Goal: Task Accomplishment & Management: Complete application form

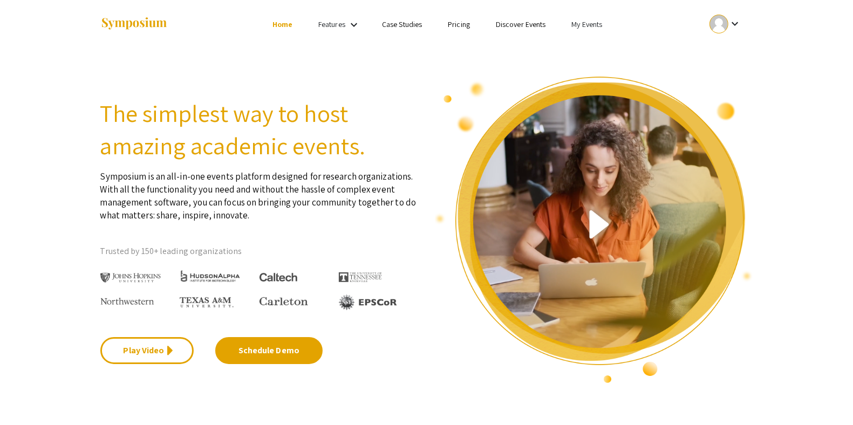
click at [599, 29] on link "My Events" at bounding box center [586, 24] width 31 height 10
click at [593, 45] on button "Events I've organized" at bounding box center [604, 48] width 92 height 26
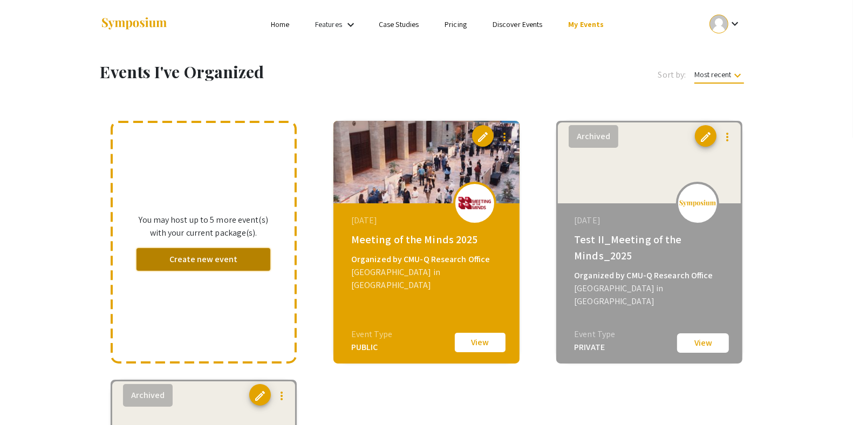
click at [205, 263] on button "Create new event" at bounding box center [203, 259] width 134 height 23
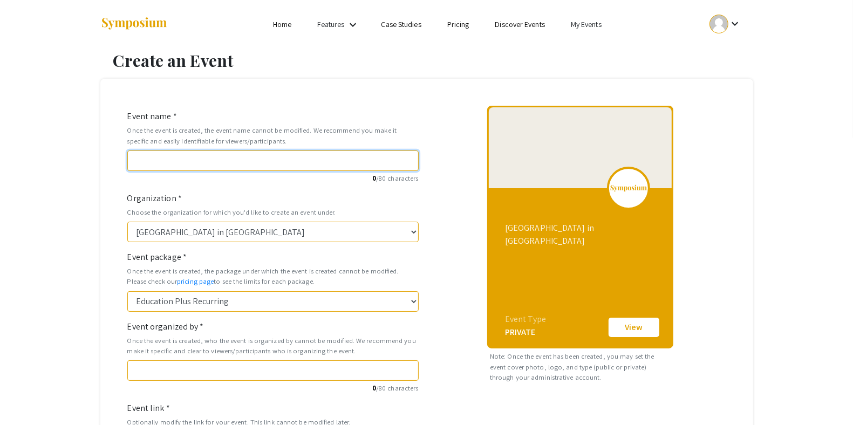
click at [255, 165] on input "Event name *" at bounding box center [272, 161] width 291 height 20
click at [297, 160] on input "Event name *" at bounding box center [272, 161] width 291 height 20
paste input "Summer Undergraduate Research Showcase"
type input "Summer Undergraduate Research Showcase"
type input "summer-undergraduate-research-showcase"
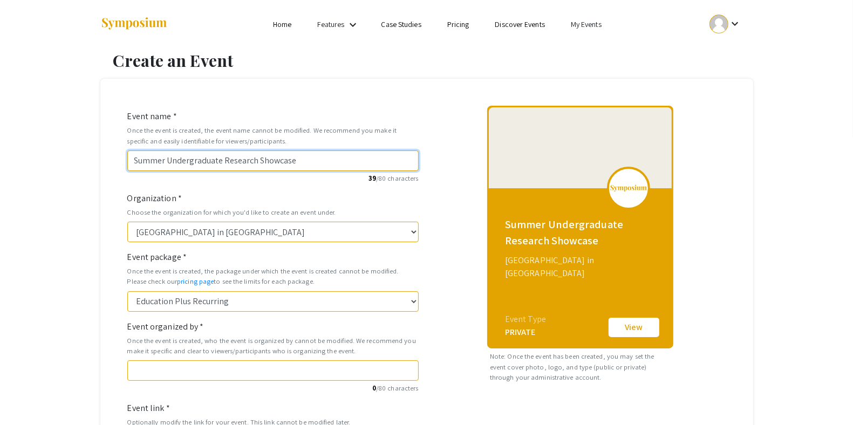
type input "Summer Undergraduate Research Showcase 2"
type input "summer-undergraduate-research-showcase-2"
type input "Summer Undergraduate Research Showcase 20"
type input "summer-undergraduate-research-showcase-20"
type input "Summer Undergraduate Research Showcase 202"
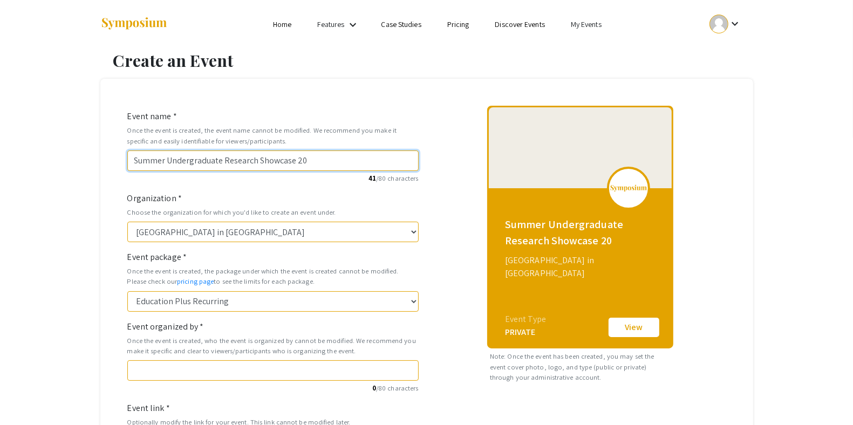
type input "summer-undergraduate-research-showcase-202"
type input "Summer Undergraduate Research Showcase 2025"
type input "summer-undergraduate-research-showcase-2025"
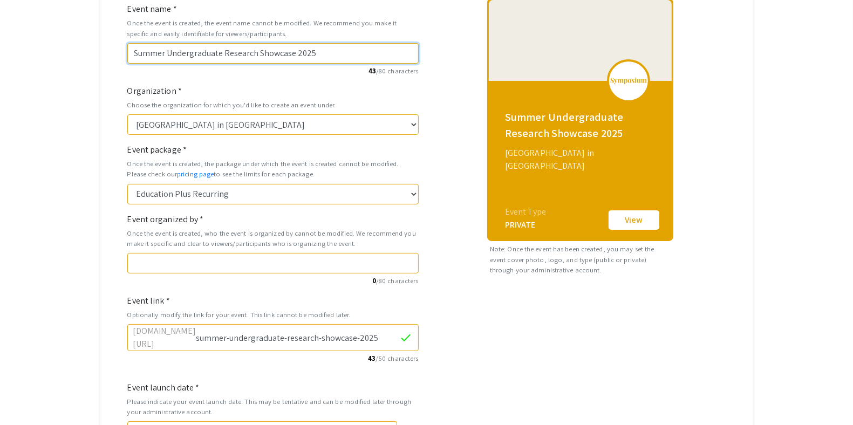
scroll to position [108, 0]
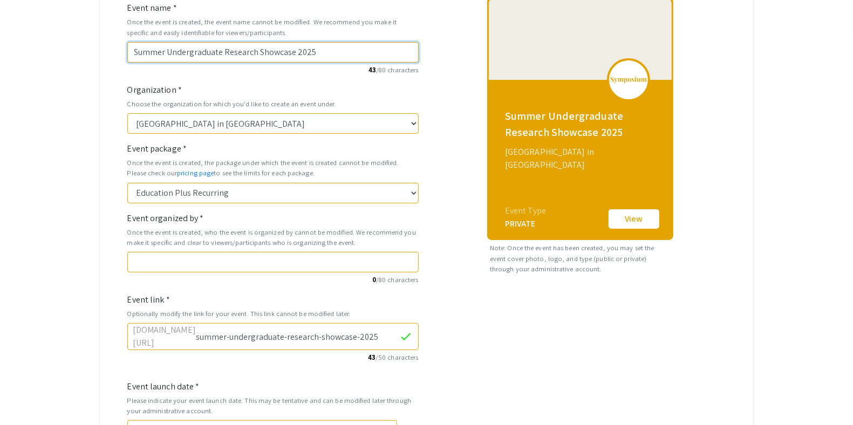
type input "Summer Undergraduate Research Showcase 2025"
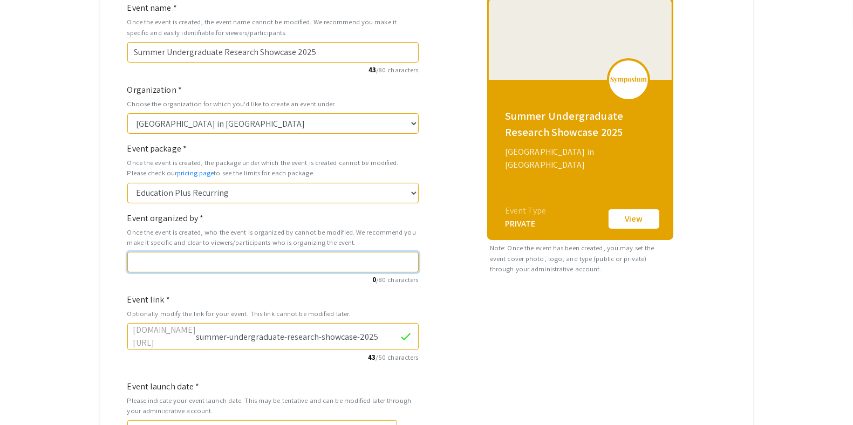
click at [271, 262] on input "Event organized by *" at bounding box center [272, 262] width 291 height 20
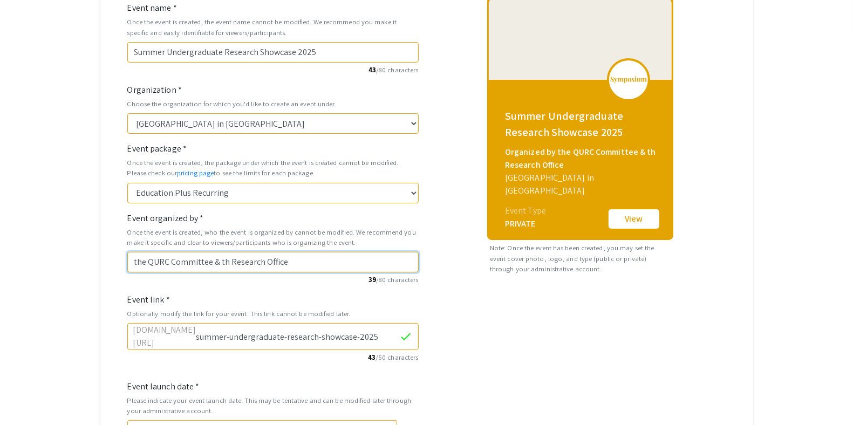
click at [226, 262] on input "the QURC Committee & th Research Office" at bounding box center [272, 262] width 291 height 20
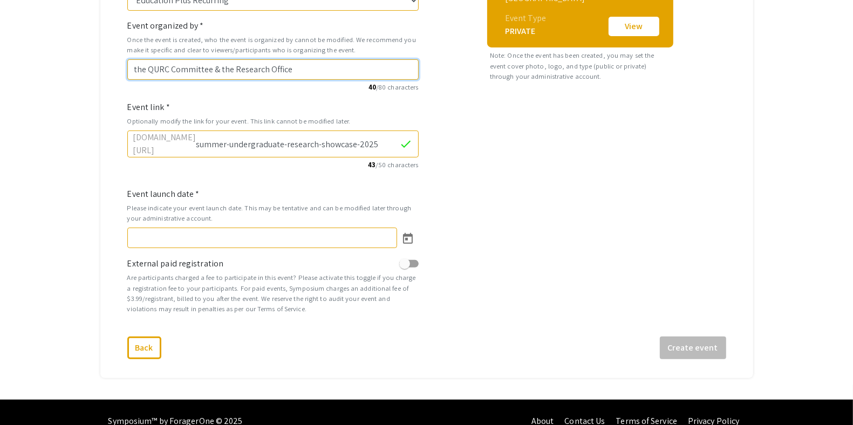
scroll to position [312, 0]
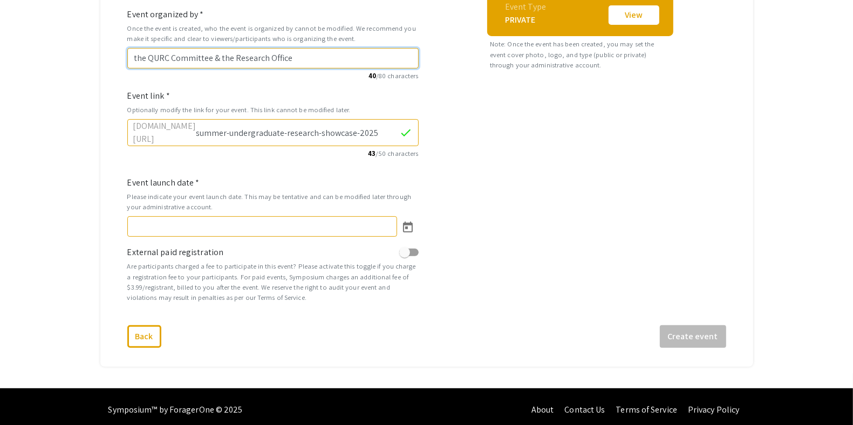
type input "the QURC Committee & the Research Office"
click at [194, 220] on input "Event launch date *" at bounding box center [262, 226] width 270 height 20
click at [411, 224] on icon "Open calendar" at bounding box center [407, 227] width 13 height 13
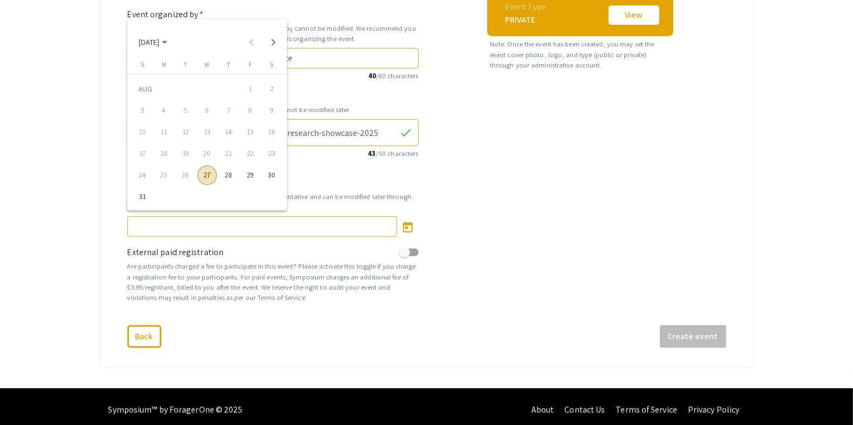
click at [228, 175] on div "28" at bounding box center [228, 175] width 19 height 19
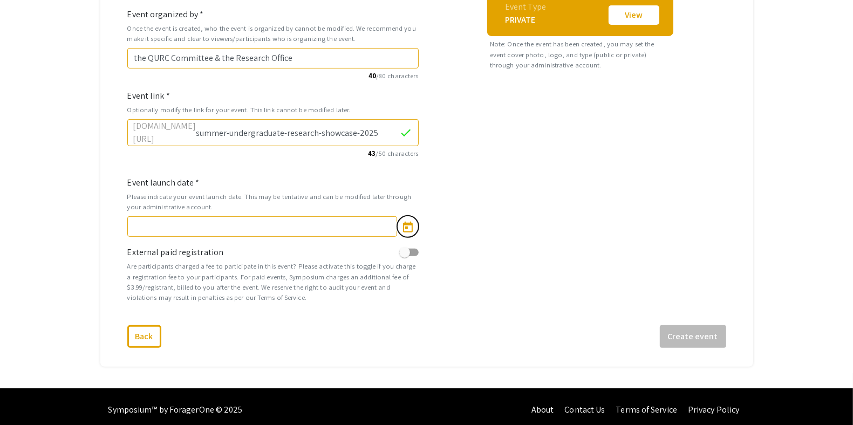
type input "8/28/2025"
click at [686, 327] on button "Create event" at bounding box center [693, 336] width 66 height 23
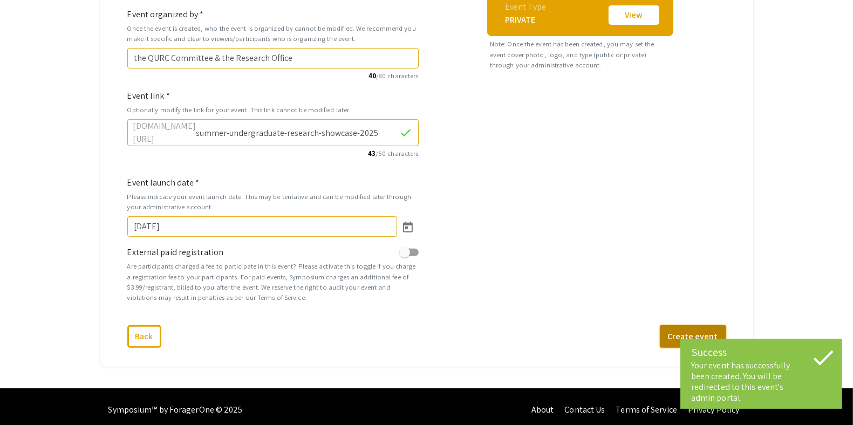
select select "465"
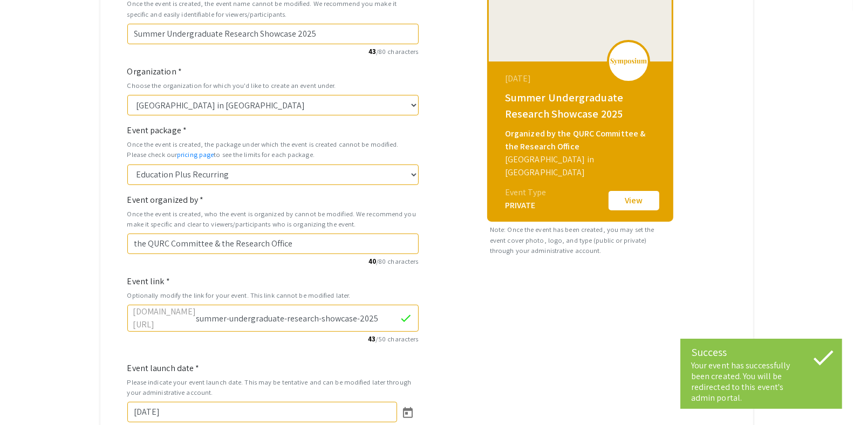
scroll to position [0, 0]
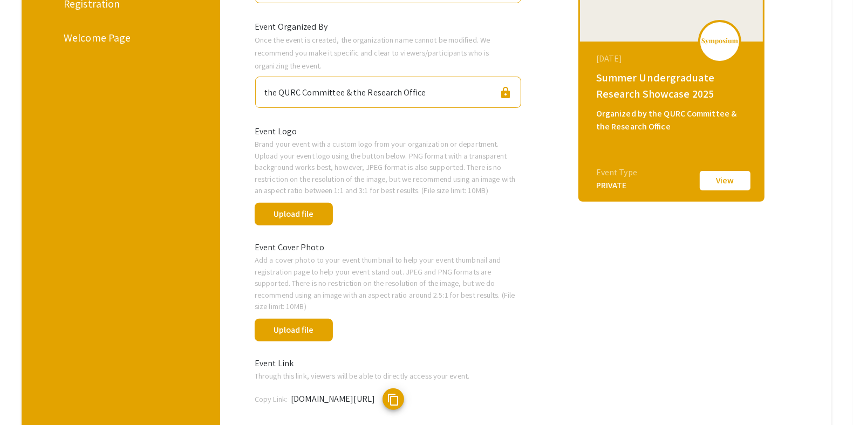
scroll to position [237, 0]
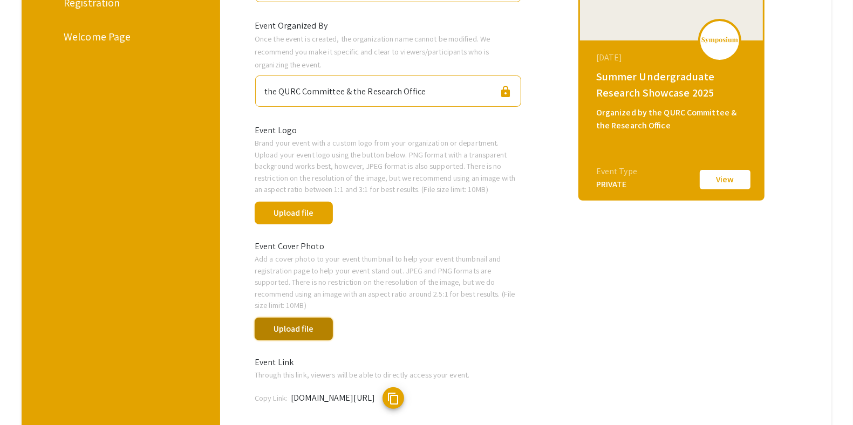
click at [315, 319] on button "Upload file" at bounding box center [294, 329] width 78 height 23
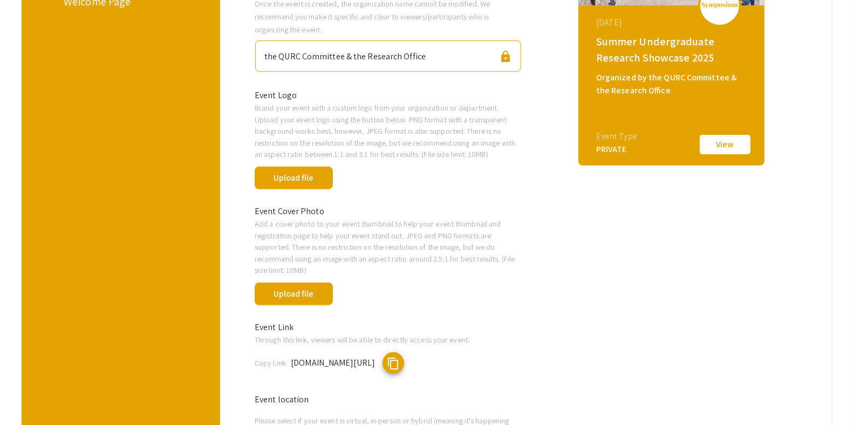
scroll to position [273, 0]
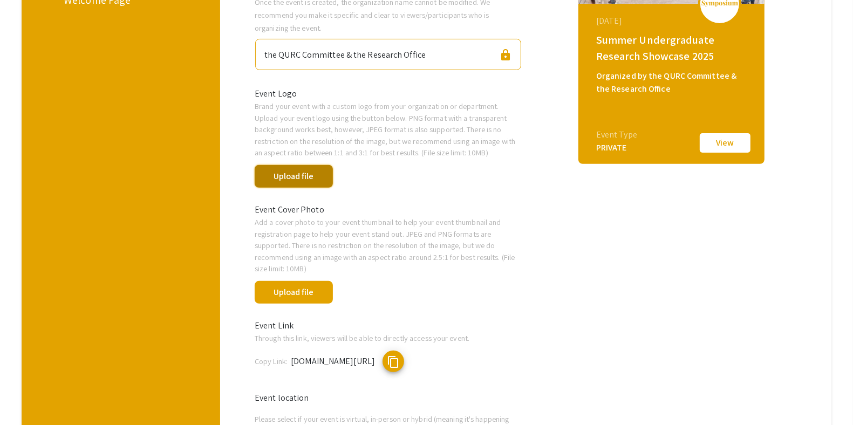
click at [279, 174] on button "Upload file" at bounding box center [294, 176] width 78 height 23
click at [297, 180] on button "Upload file" at bounding box center [294, 176] width 78 height 23
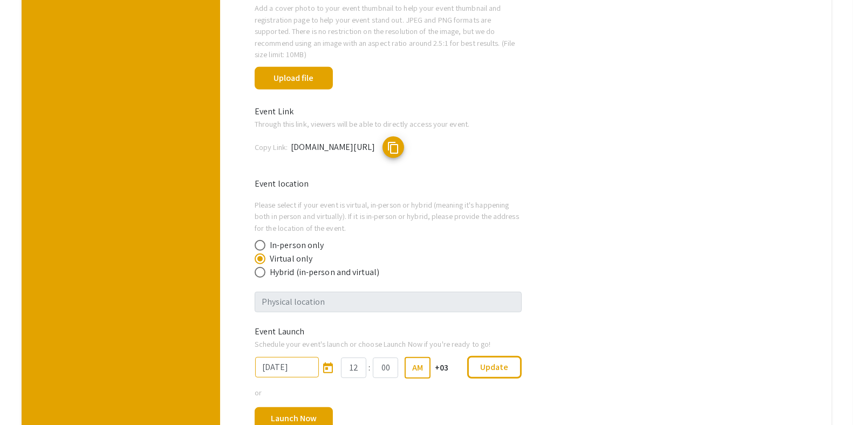
scroll to position [490, 0]
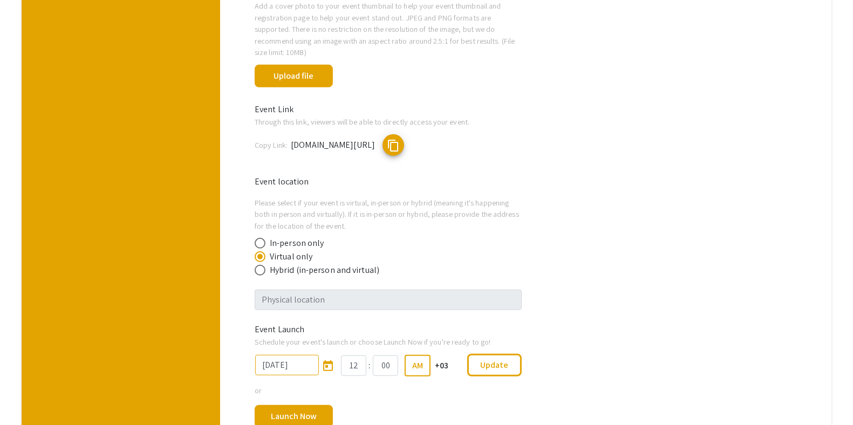
click at [317, 237] on span "In-person only" at bounding box center [294, 243] width 58 height 13
click at [265, 238] on input "In-person only" at bounding box center [260, 243] width 11 height 11
radio input "true"
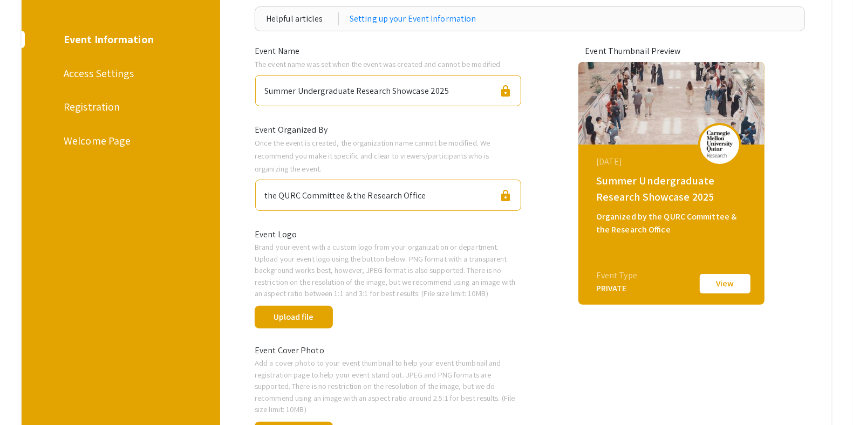
scroll to position [105, 0]
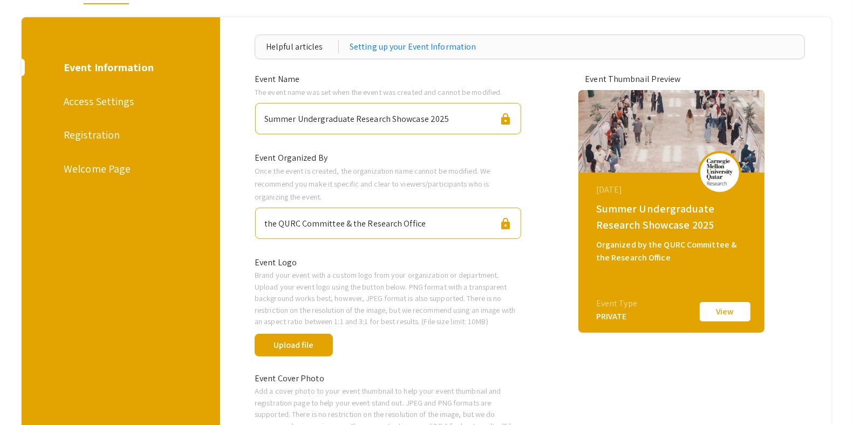
click at [97, 100] on div "Access Settings" at bounding box center [119, 101] width 111 height 16
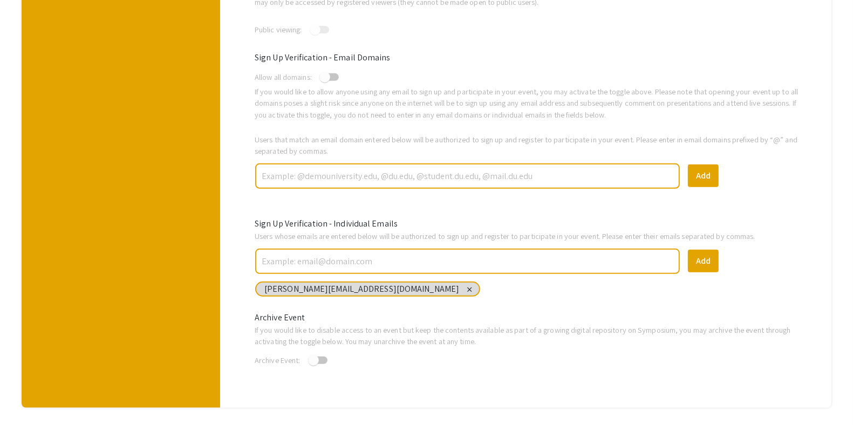
scroll to position [378, 0]
click at [435, 173] on input "text" at bounding box center [468, 176] width 414 height 19
type input "@"
type input "@qatar.cmu.edu"
drag, startPoint x: 338, startPoint y: 173, endPoint x: 213, endPoint y: 179, distance: 125.3
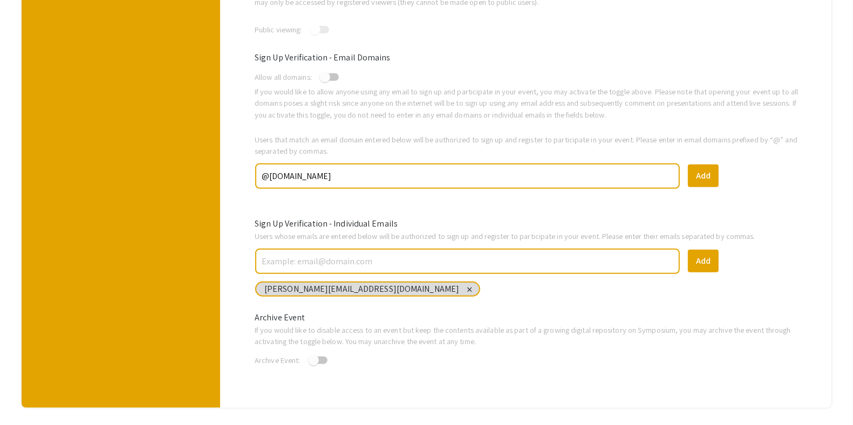
click at [213, 179] on div "Event Information Access Settings Registration Welcome Page Helpful articles Ch…" at bounding box center [426, 76] width 826 height 664
paste input "@qatar.cmu.edu"
type input "@"
paste input "@qatar.cmu.edu"
type input "@qatar.cmu.edu, @andrew.cmu.edu"
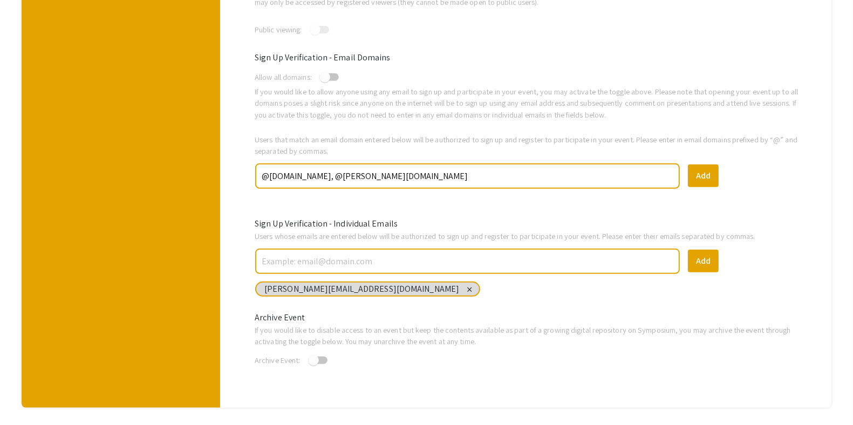
click at [291, 263] on input "text" at bounding box center [468, 261] width 414 height 19
paste input "naffara@andrew.cmu.edu"
click at [322, 260] on input "naffara@andrew.cmu.edu" at bounding box center [468, 261] width 414 height 19
click at [408, 257] on input "naffara@qatar.cmu.edu" at bounding box center [468, 261] width 414 height 19
paste input "jbruder@andrew.cmu.edu"
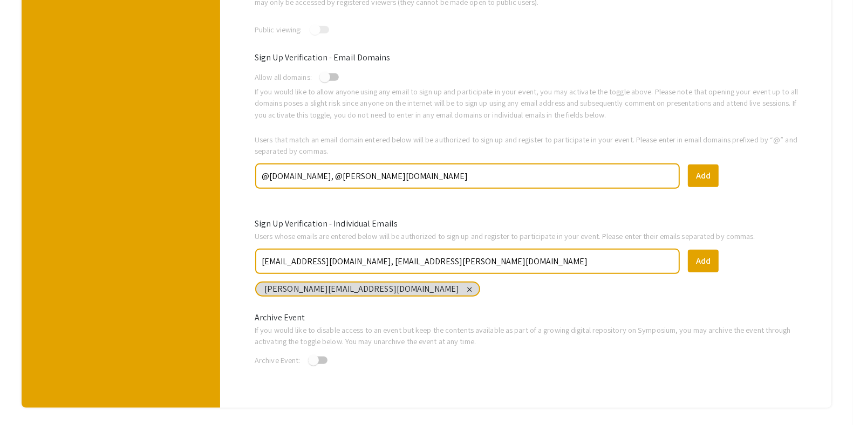
click at [411, 260] on input "naffara@qatar.cmu.edu, jbruder@andrew.cmu.edu" at bounding box center [468, 261] width 414 height 19
type input "naffara@qatar.cmu.edu, jbruder@qatar.cmu.edu"
click at [712, 258] on button "Add" at bounding box center [703, 261] width 31 height 23
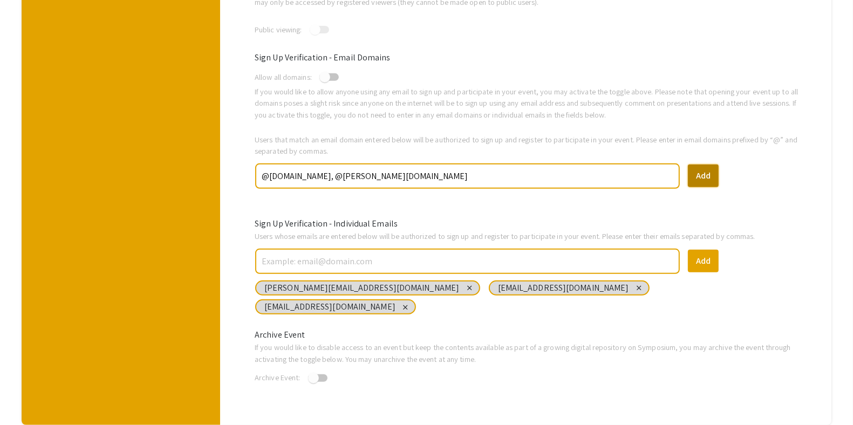
click at [708, 177] on button "Add" at bounding box center [703, 176] width 31 height 23
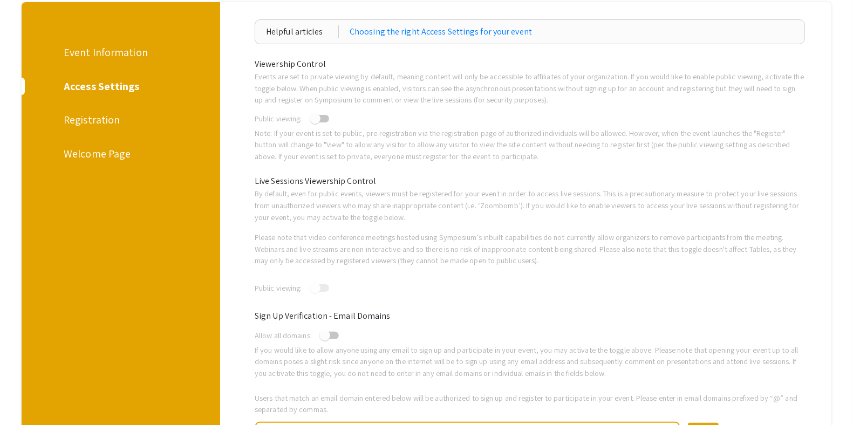
scroll to position [118, 0]
click at [89, 120] on div "Registration" at bounding box center [119, 121] width 111 height 16
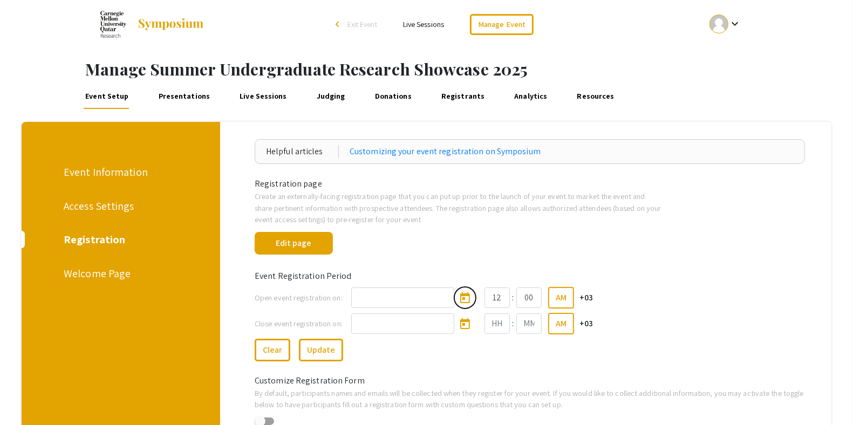
click at [469, 292] on icon "Open calendar" at bounding box center [465, 297] width 10 height 11
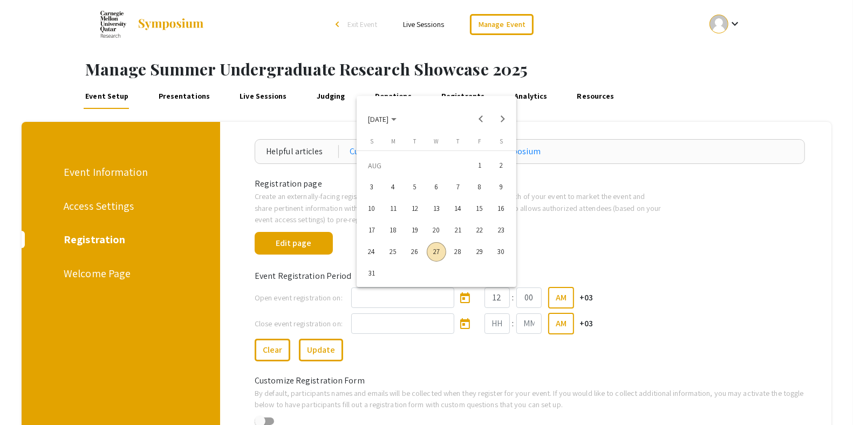
click at [455, 254] on div "28" at bounding box center [457, 251] width 19 height 19
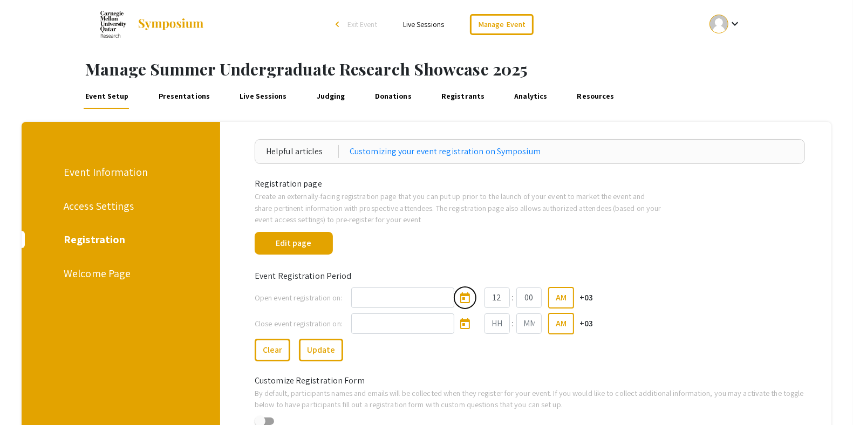
type input "8/28/2025"
click at [487, 365] on div "Customize Registration Form" at bounding box center [530, 374] width 566 height 26
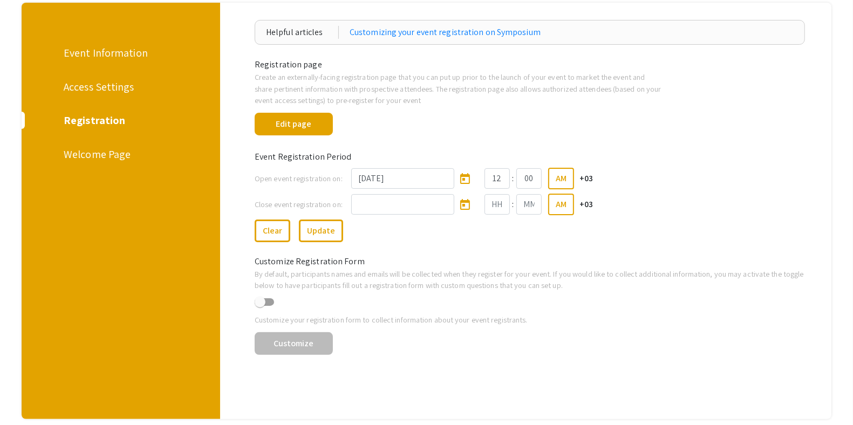
scroll to position [177, 0]
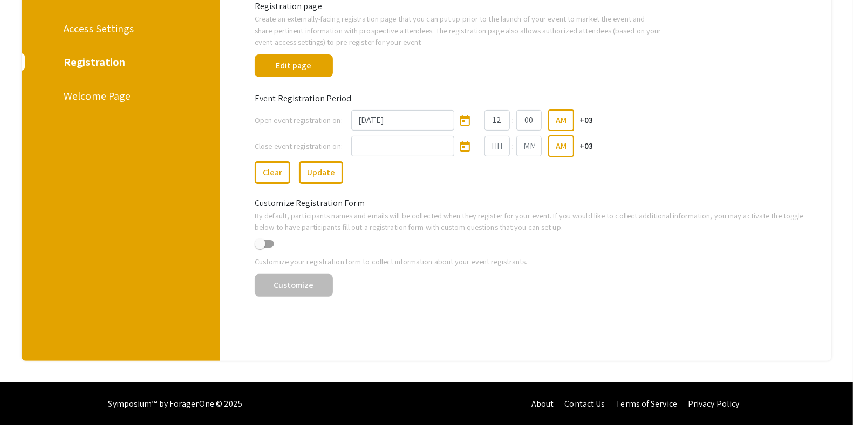
click at [93, 94] on div "Welcome Page" at bounding box center [119, 96] width 111 height 16
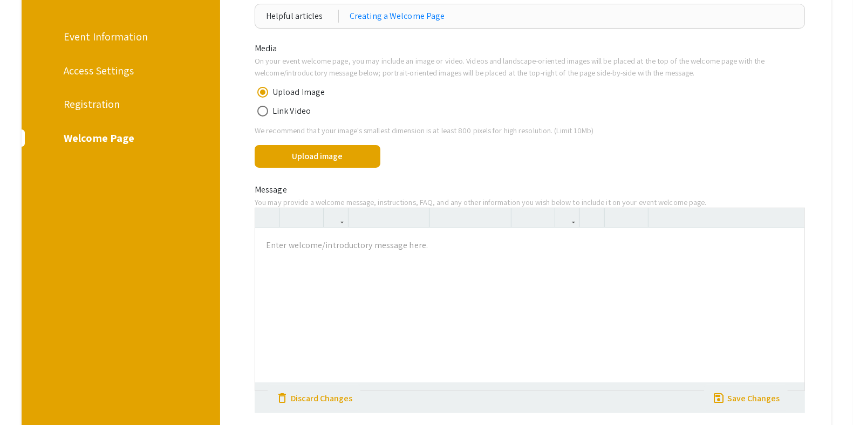
scroll to position [136, 0]
click at [286, 154] on button "Upload image" at bounding box center [317, 155] width 125 height 23
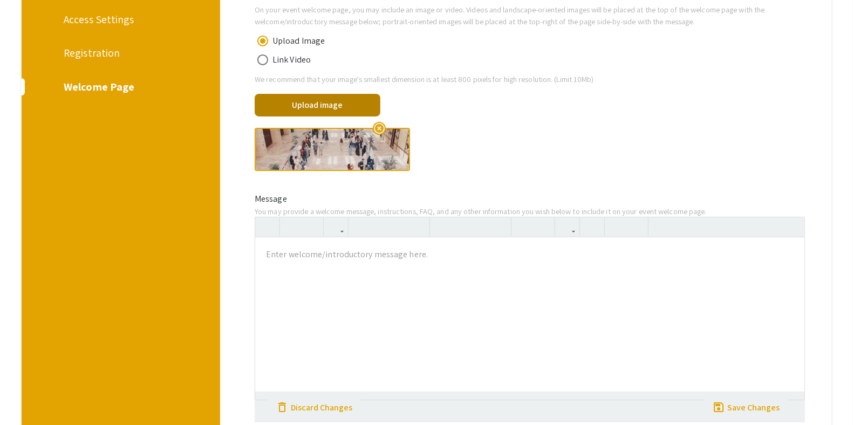
scroll to position [202, 0]
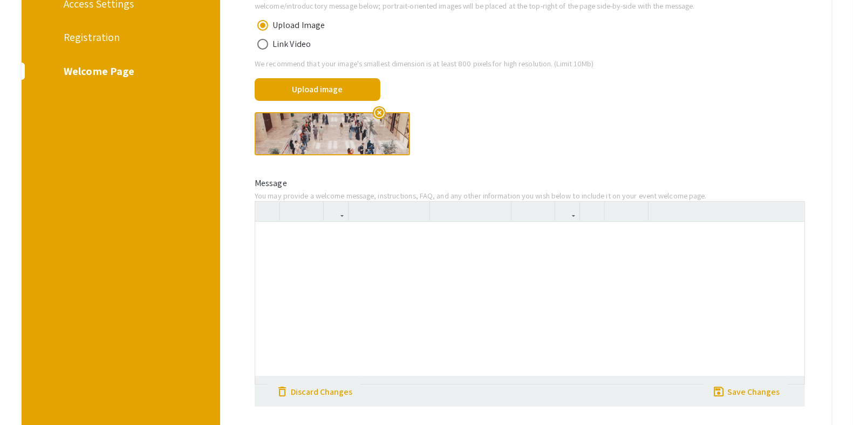
click at [319, 238] on div at bounding box center [529, 303] width 549 height 162
type textarea "<p>Welcome to the Summer Undergraduate Research Showcase 2025!</p><p>The Summer…"
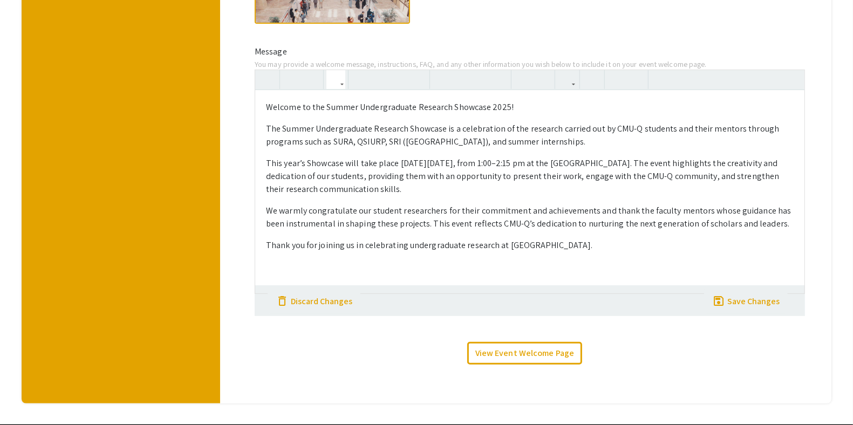
scroll to position [334, 0]
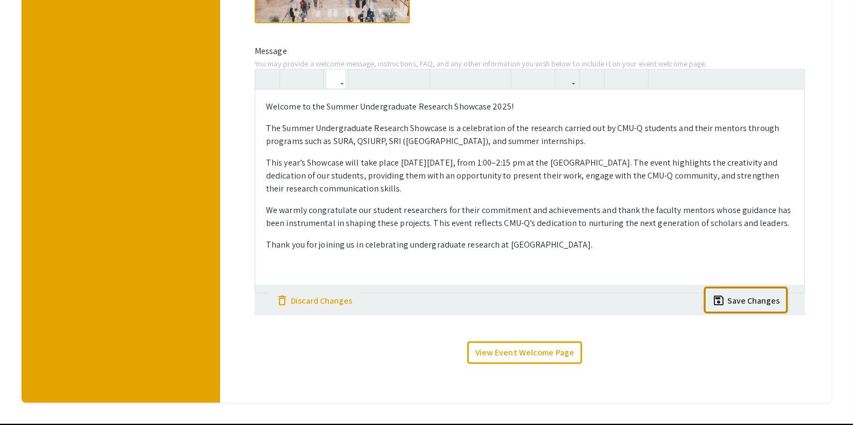
click at [755, 300] on div "Save Changes" at bounding box center [753, 301] width 52 height 13
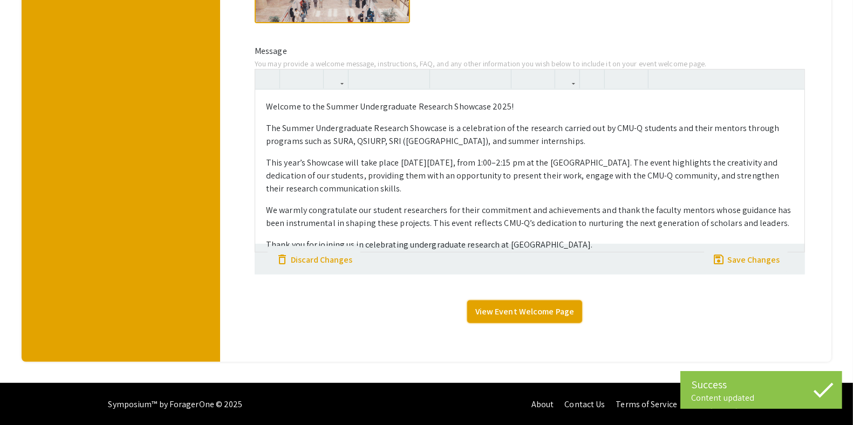
click at [529, 314] on link "View Event Welcome Page" at bounding box center [524, 311] width 115 height 23
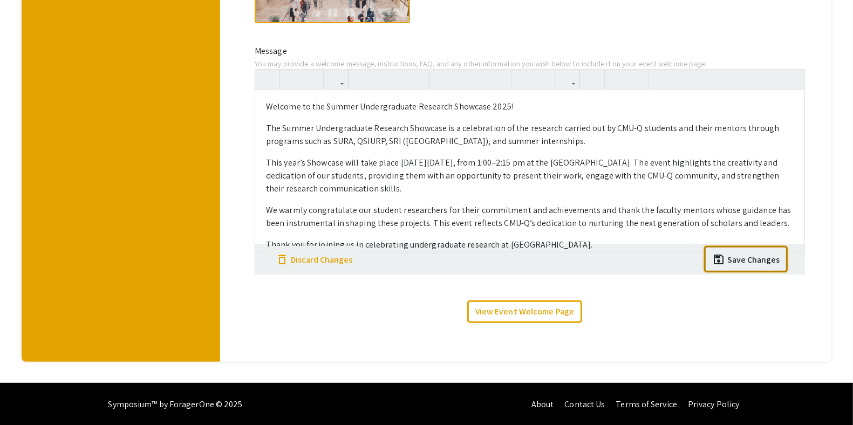
click at [761, 262] on div "Save Changes" at bounding box center [753, 260] width 52 height 13
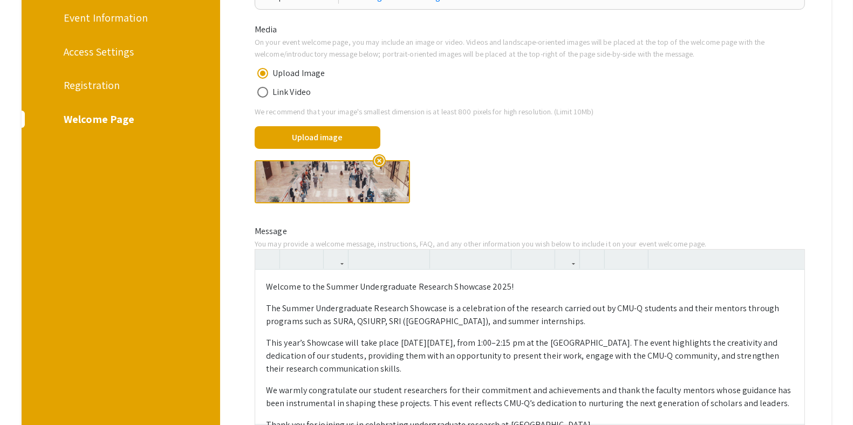
scroll to position [0, 0]
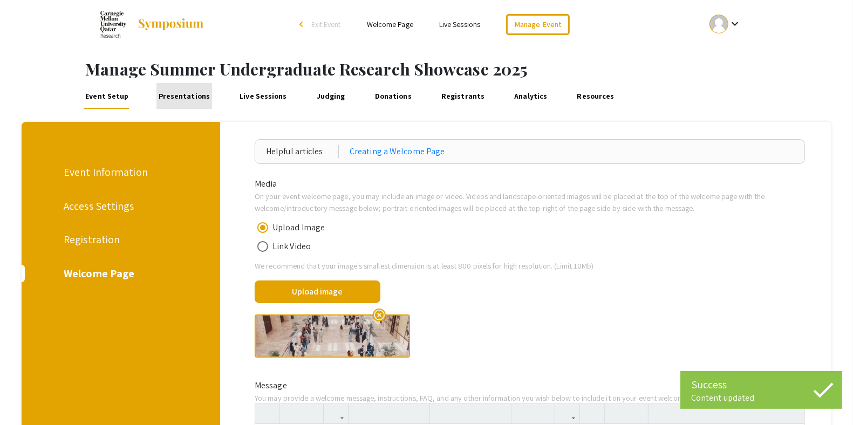
click at [186, 95] on link "Presentations" at bounding box center [184, 96] width 56 height 26
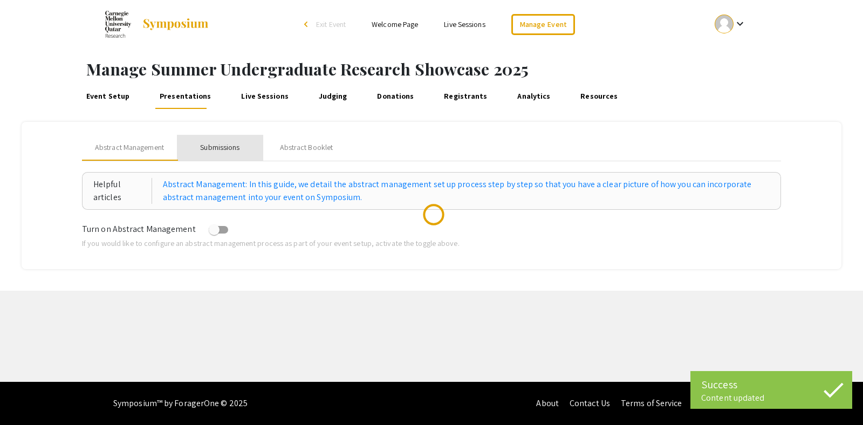
click at [229, 143] on div "Submissions" at bounding box center [219, 147] width 39 height 11
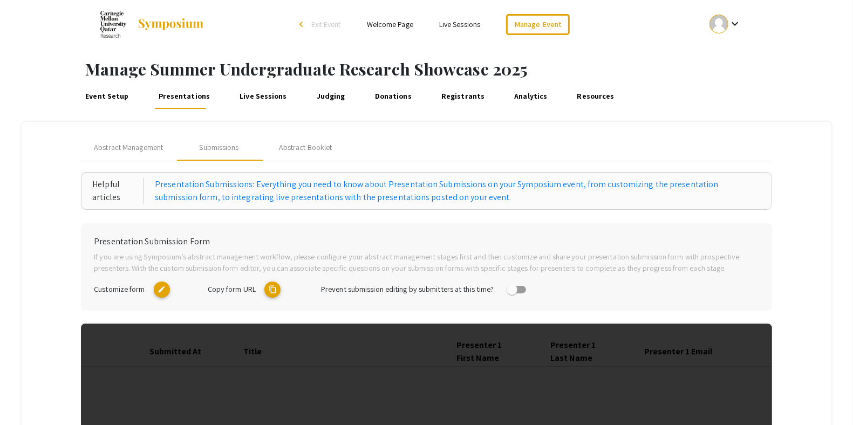
click at [128, 290] on span "Customize form" at bounding box center [119, 289] width 51 height 10
click at [164, 287] on mat-icon "edit" at bounding box center [162, 290] width 16 height 16
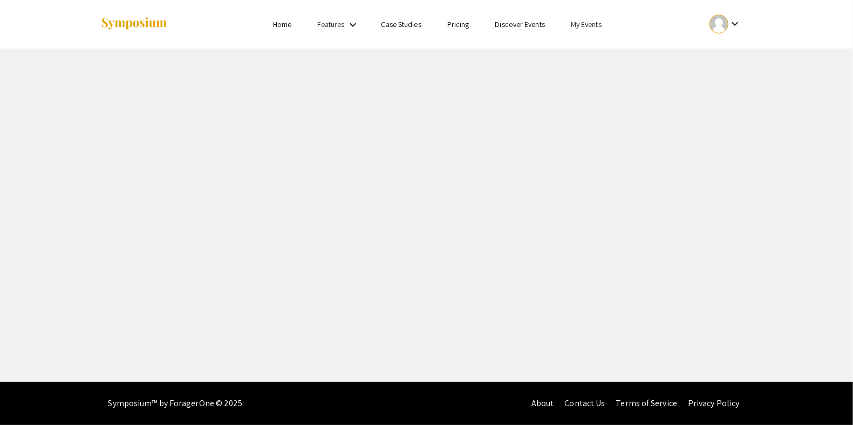
click at [595, 22] on link "My Events" at bounding box center [586, 24] width 31 height 10
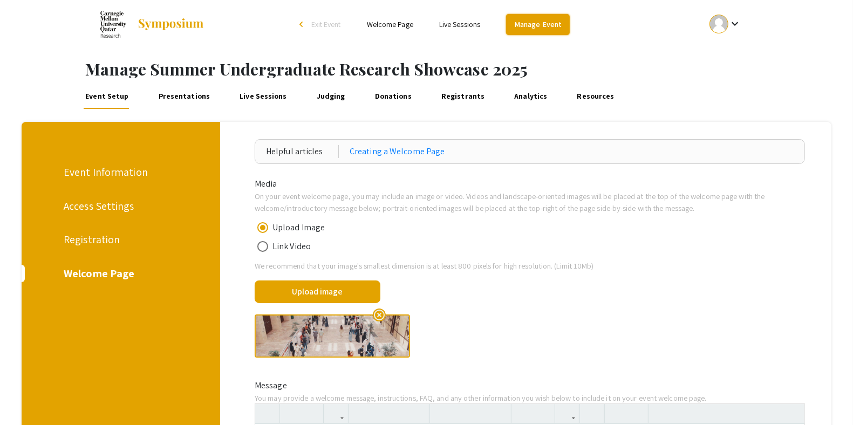
click at [548, 19] on link "Manage Event" at bounding box center [538, 24] width 64 height 21
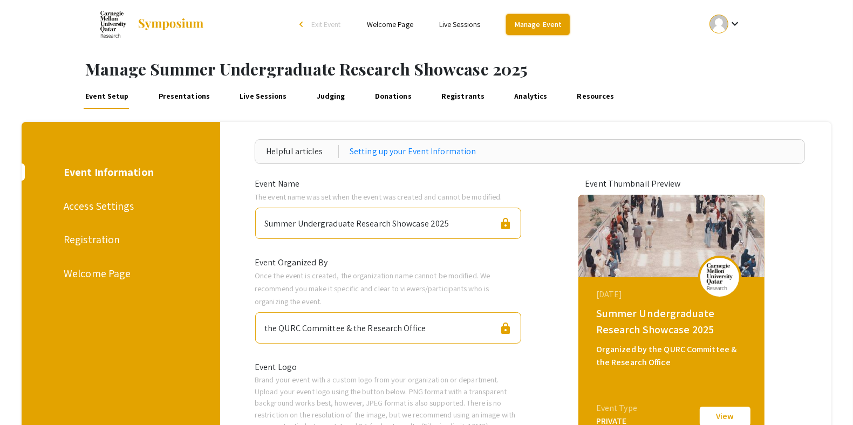
click at [528, 24] on link "Manage Event" at bounding box center [538, 24] width 64 height 21
click at [295, 25] on li "arrow_back_ios Exit Event" at bounding box center [323, 24] width 62 height 13
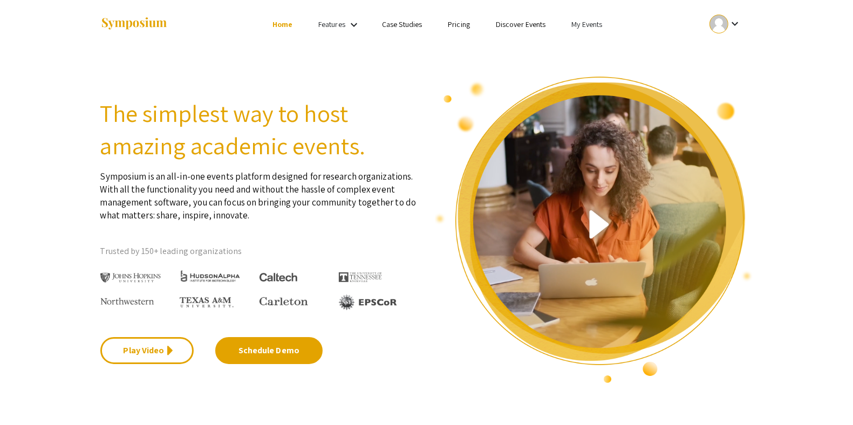
click at [593, 16] on ul "keyboard_arrow_down" at bounding box center [644, 24] width 215 height 49
click at [587, 31] on ul "keyboard_arrow_down" at bounding box center [644, 24] width 215 height 49
click at [589, 25] on link "My Events" at bounding box center [586, 24] width 31 height 10
click at [591, 52] on button "Events I've organized" at bounding box center [604, 48] width 92 height 26
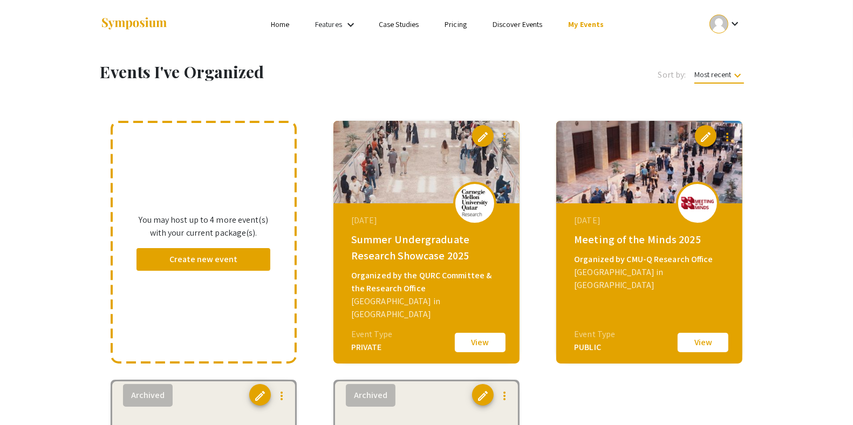
click at [686, 345] on button "View" at bounding box center [703, 342] width 54 height 23
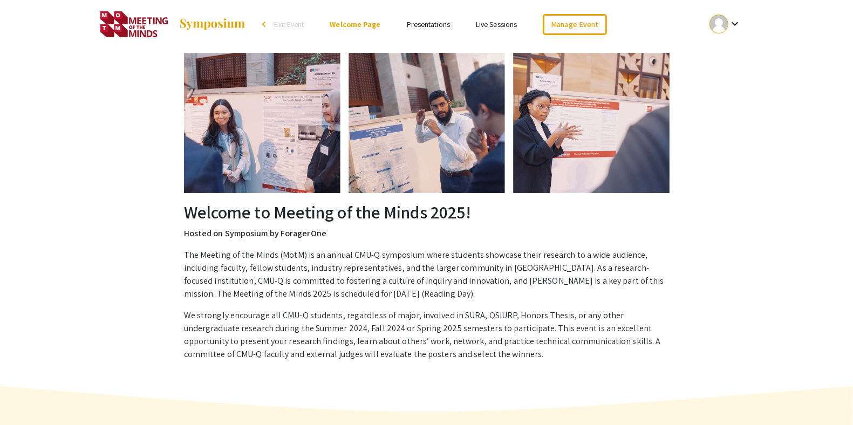
click at [434, 29] on link "Presentations" at bounding box center [428, 24] width 43 height 10
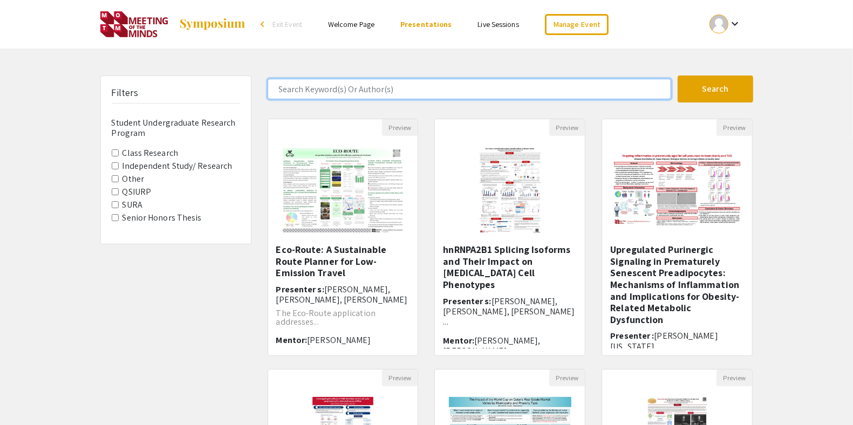
click at [329, 85] on input "Search Keyword(s) Or Author(s)" at bounding box center [470, 89] width 404 height 20
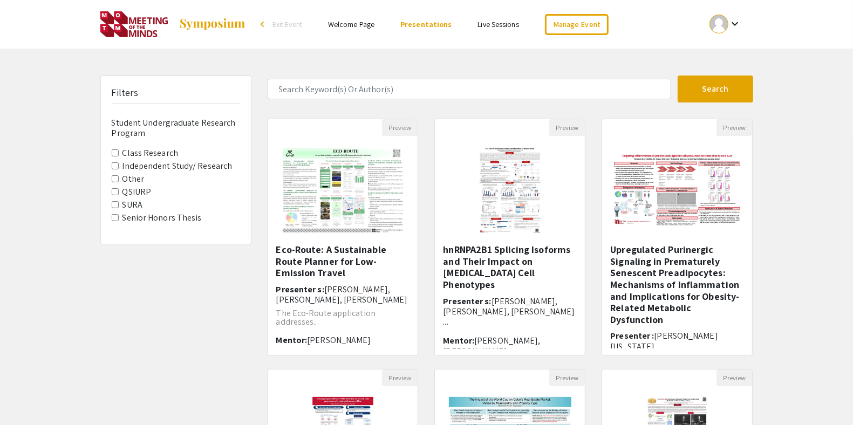
click at [359, 24] on link "Welcome Page" at bounding box center [351, 24] width 46 height 10
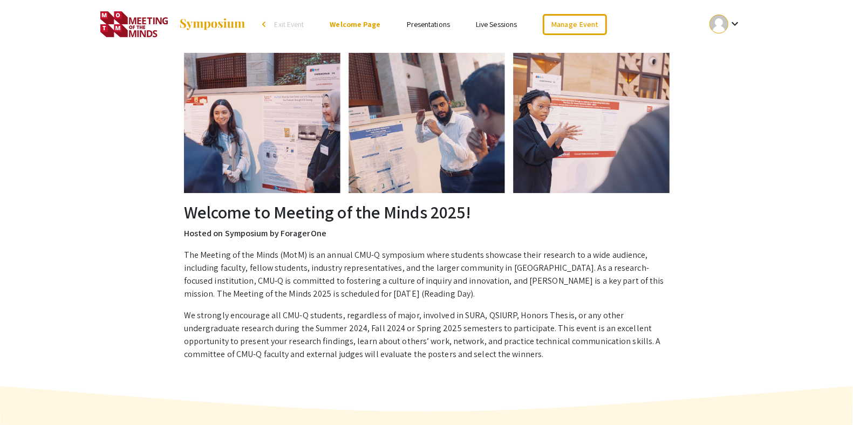
click at [266, 24] on div "arrow_back_ios" at bounding box center [265, 24] width 6 height 6
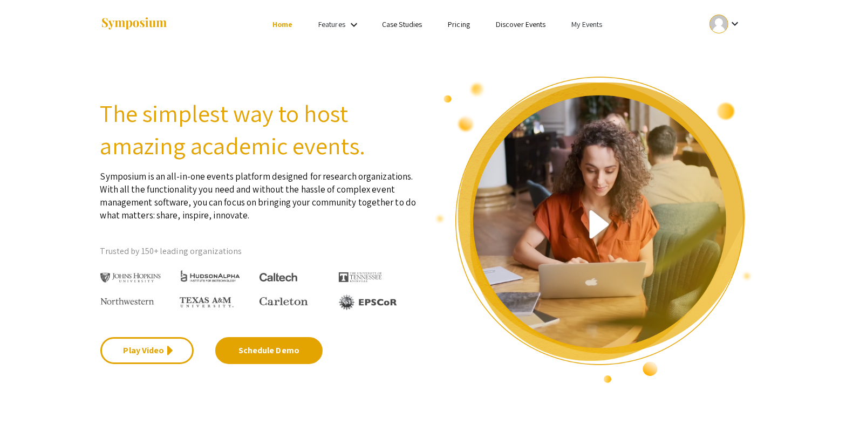
click at [528, 26] on link "Discover Events" at bounding box center [521, 24] width 50 height 10
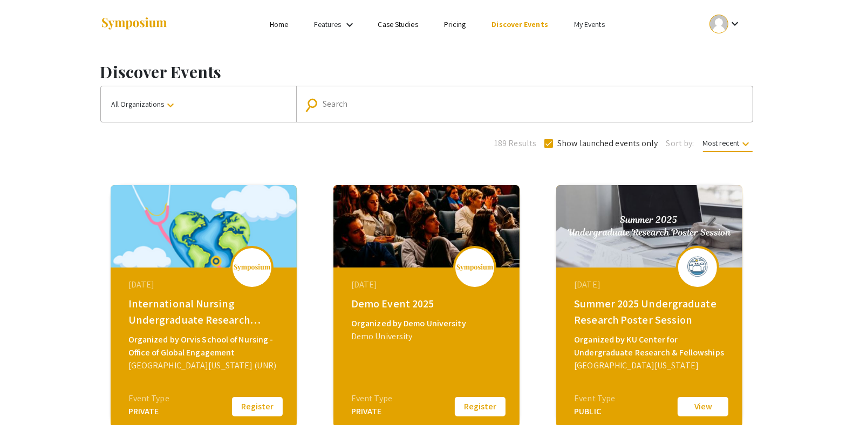
click at [435, 106] on input "Search" at bounding box center [530, 104] width 415 height 10
type input "carnegie"
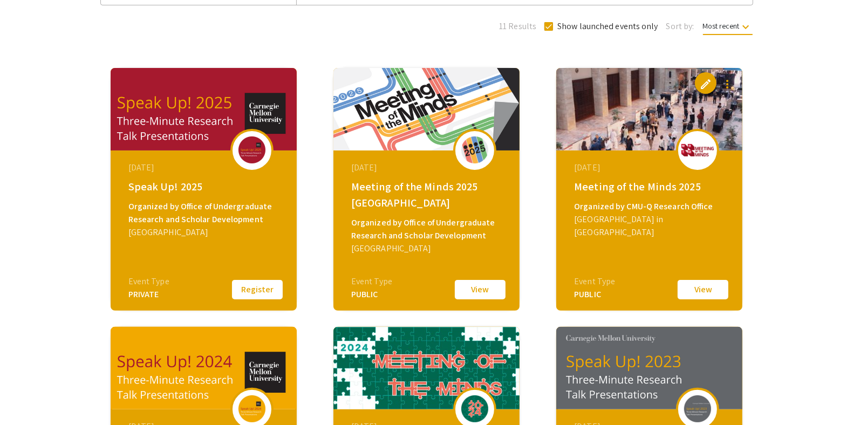
scroll to position [119, 0]
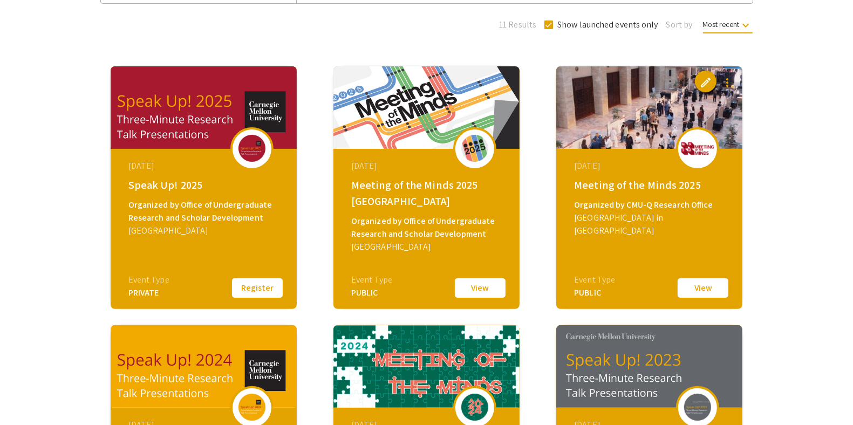
click at [694, 293] on button "View" at bounding box center [703, 288] width 54 height 23
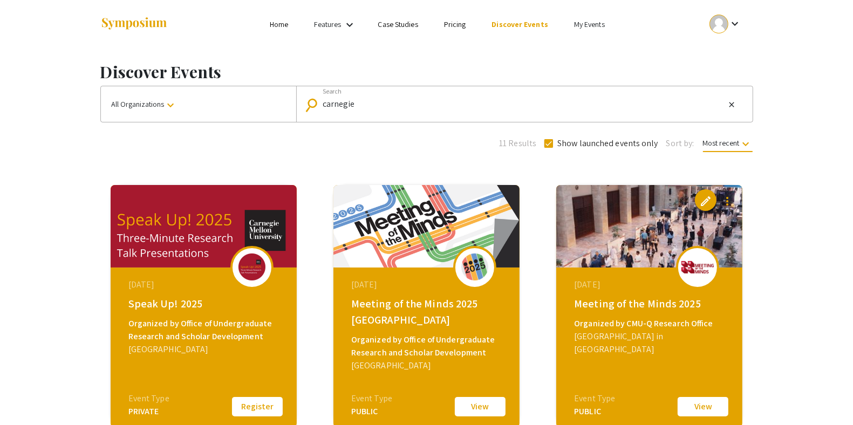
click at [474, 408] on button "View" at bounding box center [480, 406] width 54 height 23
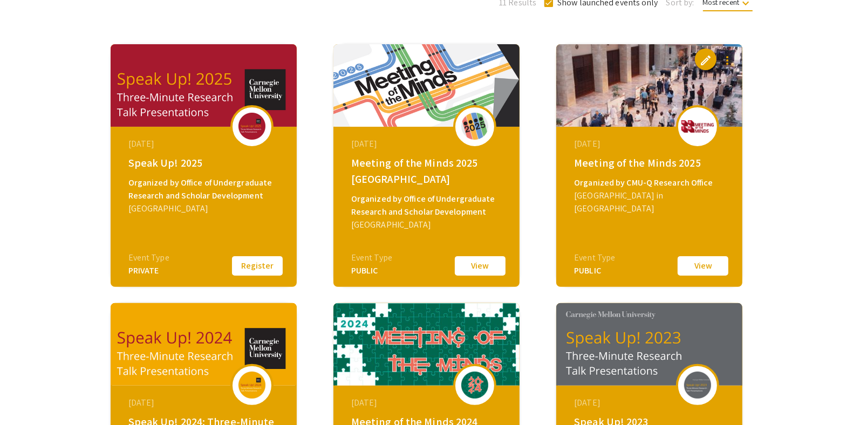
scroll to position [141, 0]
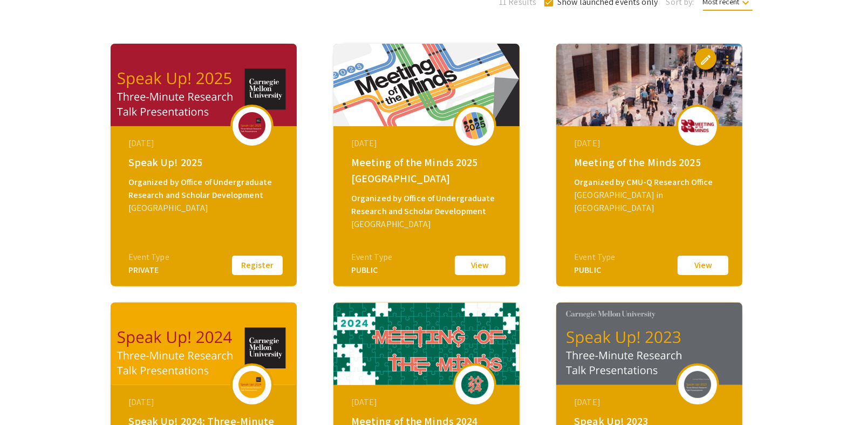
click at [189, 83] on img at bounding box center [204, 85] width 186 height 83
click at [175, 121] on img at bounding box center [204, 85] width 186 height 83
click at [197, 209] on div "Carnegie Mellon University" at bounding box center [204, 208] width 153 height 13
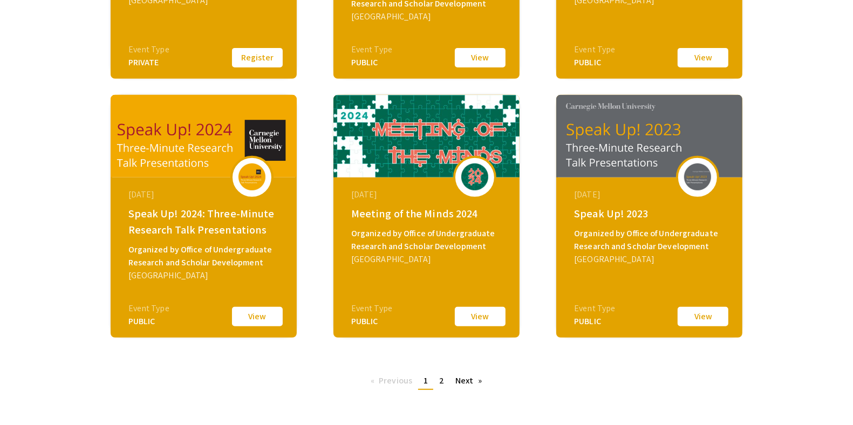
scroll to position [349, 0]
click at [251, 321] on button "View" at bounding box center [257, 316] width 54 height 23
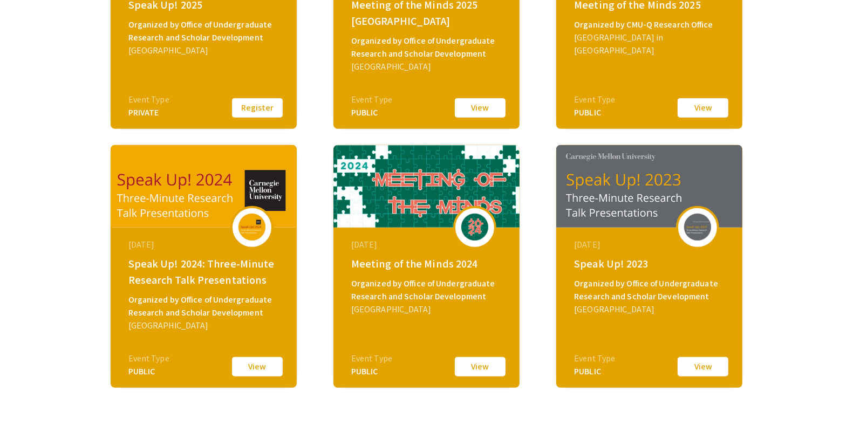
scroll to position [288, 0]
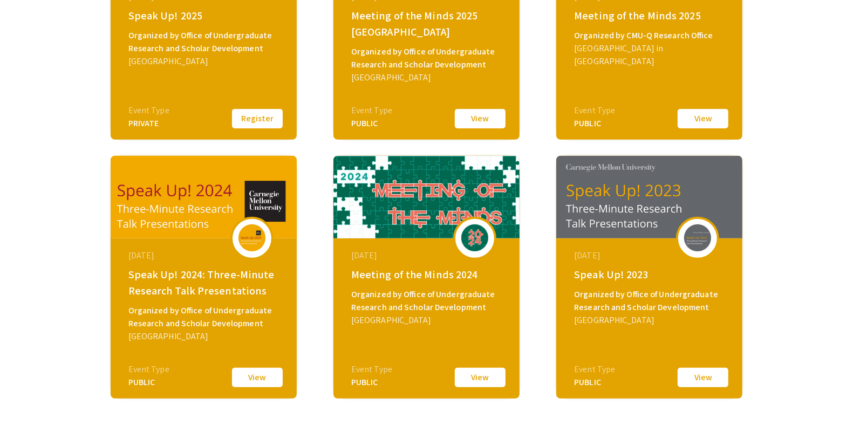
click at [474, 377] on button "View" at bounding box center [480, 377] width 54 height 23
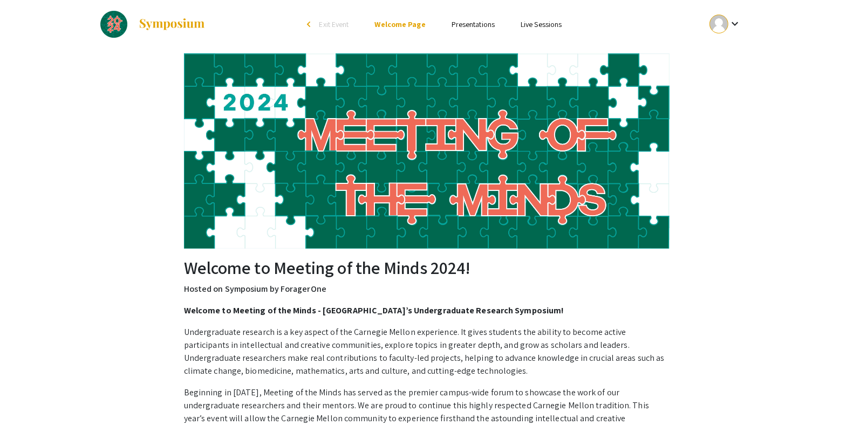
drag, startPoint x: 441, startPoint y: 152, endPoint x: 174, endPoint y: 265, distance: 290.8
copy div "Welcome to Meeting of the Minds 2024! Hosted on Symposium by ForagerOne Welcome…"
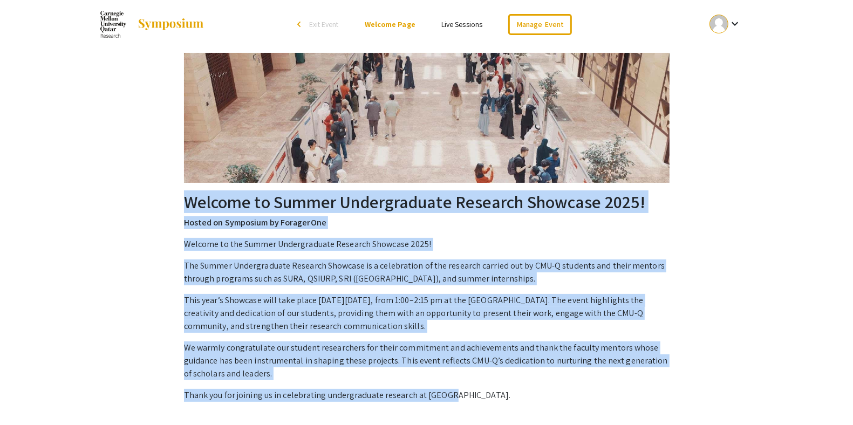
drag, startPoint x: 183, startPoint y: 193, endPoint x: 507, endPoint y: 399, distance: 384.4
click at [507, 399] on div "Welcome to Summer Undergraduate Research Showcase 2025! Hosted on Symposium by …" at bounding box center [426, 319] width 503 height 254
copy div "Welcome to Summer Undergraduate Research Showcase 2025! Hosted on Symposium by …"
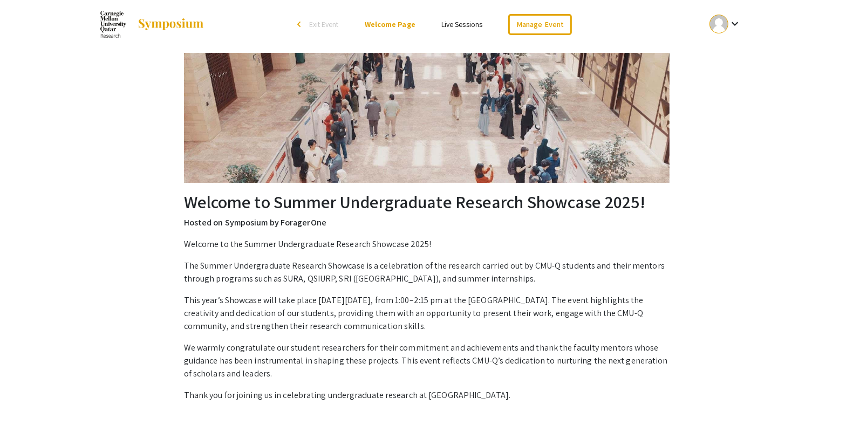
click at [117, 131] on div "Welcome to Summer Undergraduate Research Showcase 2025! Hosted on Symposium by …" at bounding box center [426, 249] width 685 height 401
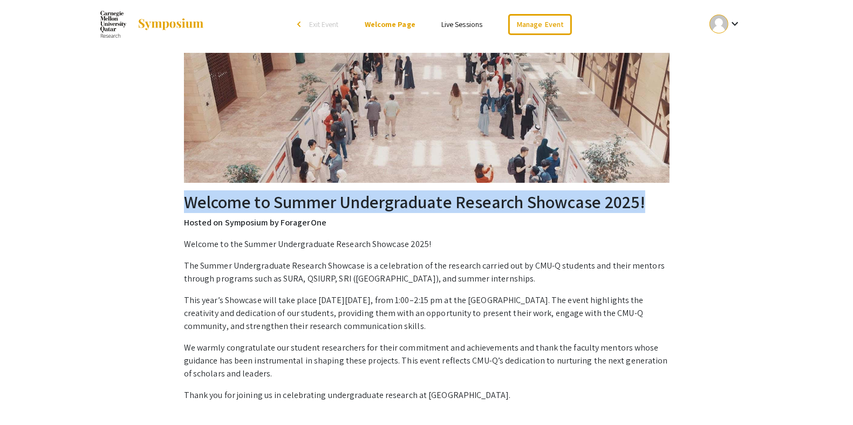
drag, startPoint x: 648, startPoint y: 204, endPoint x: 184, endPoint y: 202, distance: 463.4
click at [184, 202] on h2 "Welcome to Summer Undergraduate Research Showcase 2025!" at bounding box center [426, 202] width 485 height 20
copy h2 "Welcome to Summer Undergraduate Research Showcase 2025!"
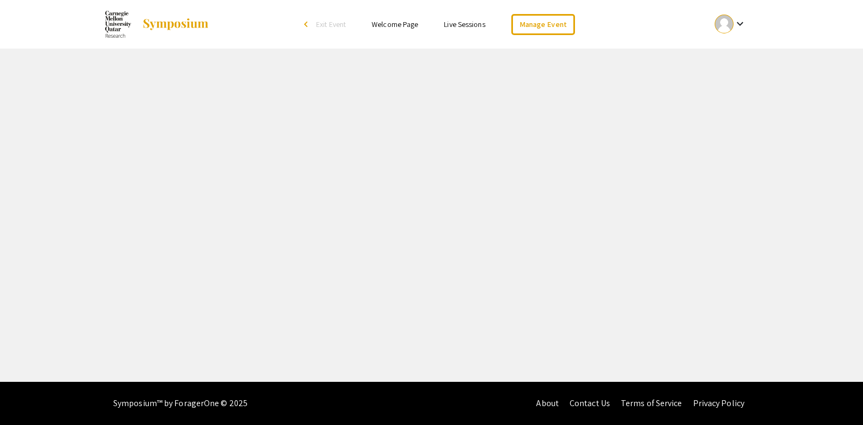
select select "8"
